Goal: Information Seeking & Learning: Understand process/instructions

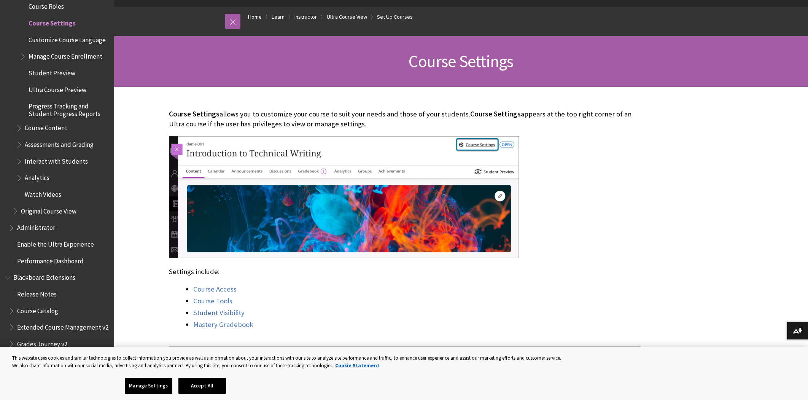
scroll to position [74, 0]
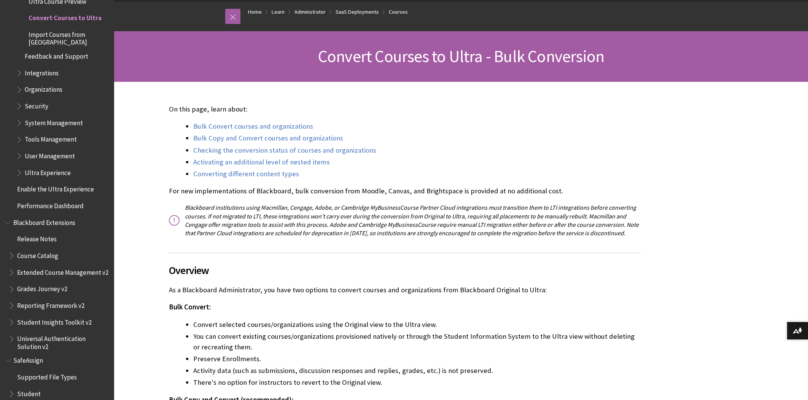
scroll to position [84, 0]
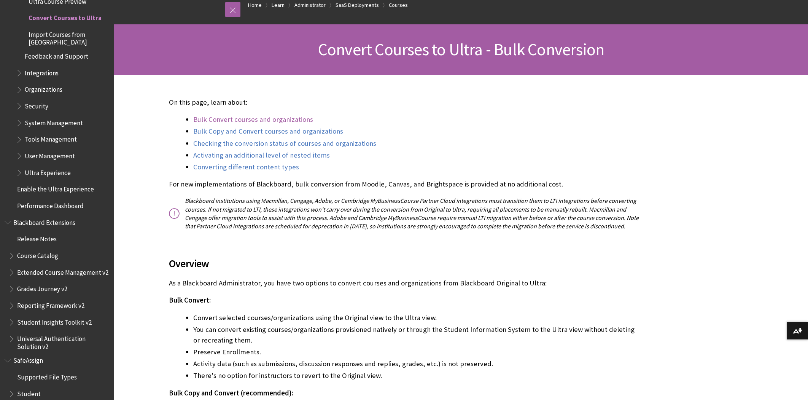
click at [205, 121] on link "Bulk Convert courses and organizations" at bounding box center [253, 119] width 120 height 9
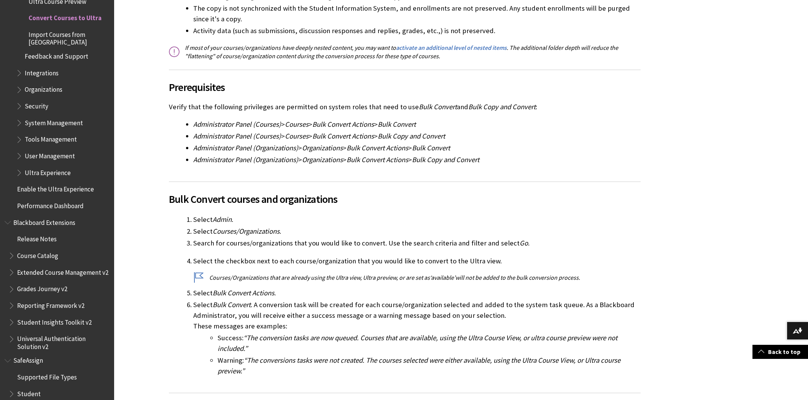
scroll to position [521, 0]
